Goal: Book appointment/travel/reservation

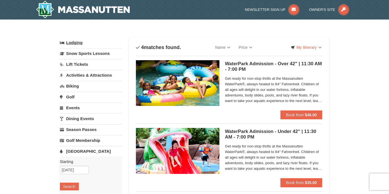
click at [72, 42] on link "Lodging" at bounding box center [91, 43] width 62 height 10
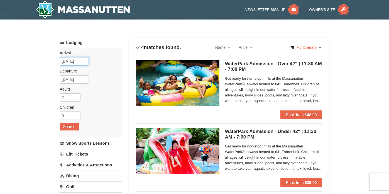
click at [76, 62] on input "[DATE]" at bounding box center [74, 61] width 29 height 8
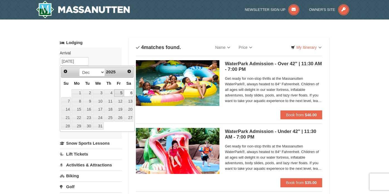
click at [123, 94] on link "5" at bounding box center [118, 93] width 9 height 8
type input "[DATE]"
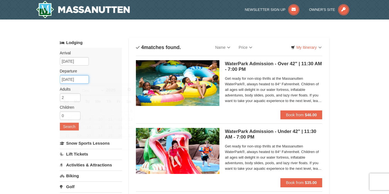
click at [82, 81] on input "12/08/2025" at bounding box center [74, 79] width 29 height 8
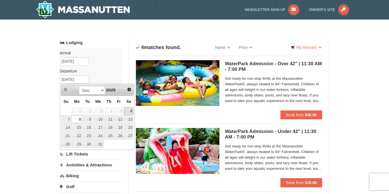
click at [133, 113] on link "6" at bounding box center [128, 111] width 9 height 8
type input "[DATE]"
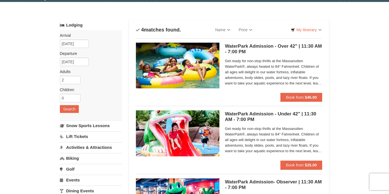
scroll to position [19, 0]
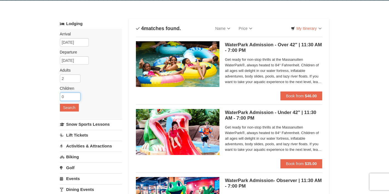
click at [76, 100] on input "0" at bounding box center [70, 97] width 21 height 8
click at [77, 97] on input "0" at bounding box center [70, 97] width 21 height 8
click at [77, 96] on input "1" at bounding box center [70, 97] width 21 height 8
type input "2"
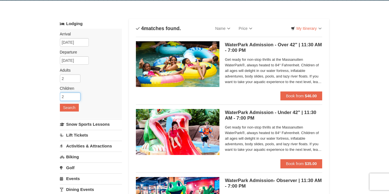
click at [77, 96] on input "2" at bounding box center [70, 97] width 21 height 8
click at [71, 109] on button "Search" at bounding box center [69, 108] width 19 height 8
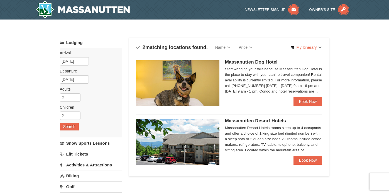
scroll to position [18, 0]
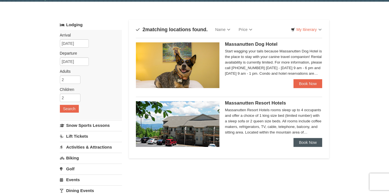
click at [310, 145] on link "Book Now" at bounding box center [308, 142] width 29 height 9
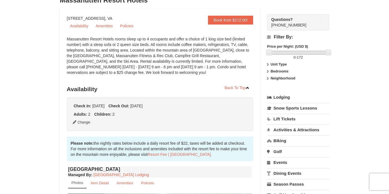
scroll to position [45, 0]
drag, startPoint x: 198, startPoint y: 46, endPoint x: 207, endPoint y: 74, distance: 29.1
click at [207, 74] on div "Massanutten Resort Hotels rooms sleep up to 4 occupants and offer a choice of 1…" at bounding box center [160, 59] width 187 height 45
click at [292, 134] on link "Activities & Attractions" at bounding box center [298, 130] width 62 height 10
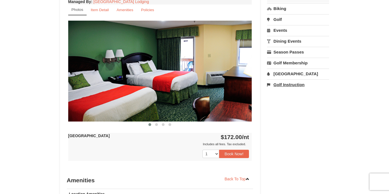
scroll to position [219, 0]
